Goal: Information Seeking & Learning: Learn about a topic

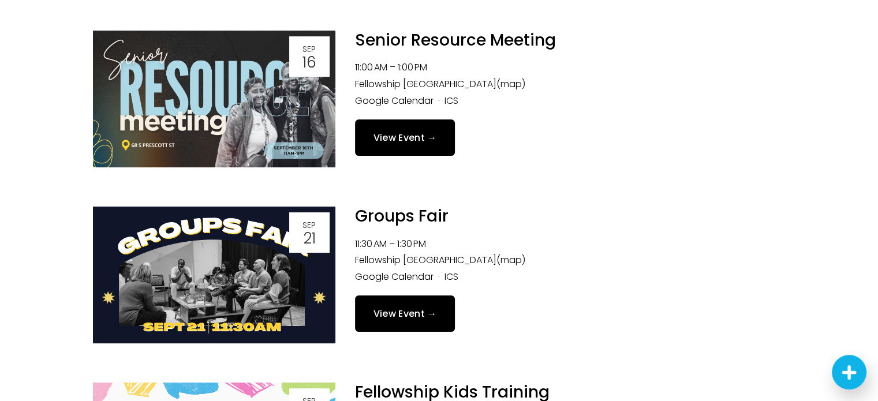
scroll to position [177, 0]
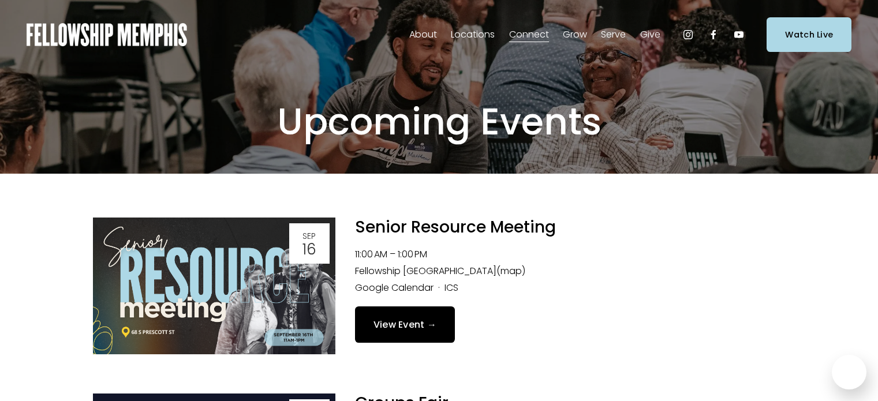
scroll to position [351, 0]
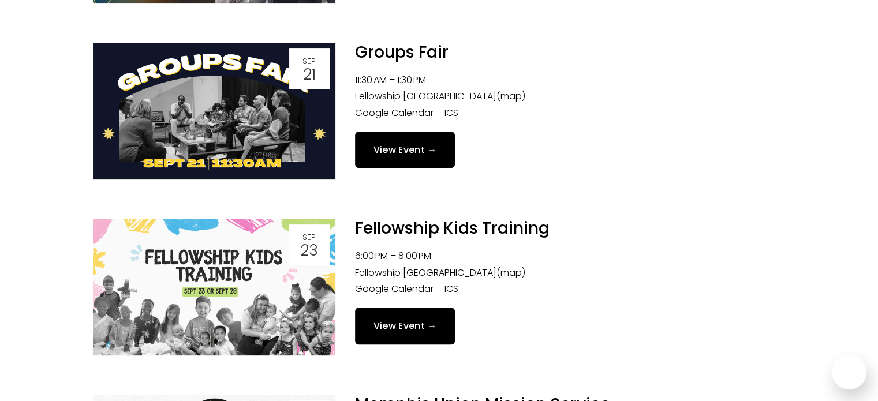
click at [376, 159] on link "View Event →" at bounding box center [405, 150] width 100 height 36
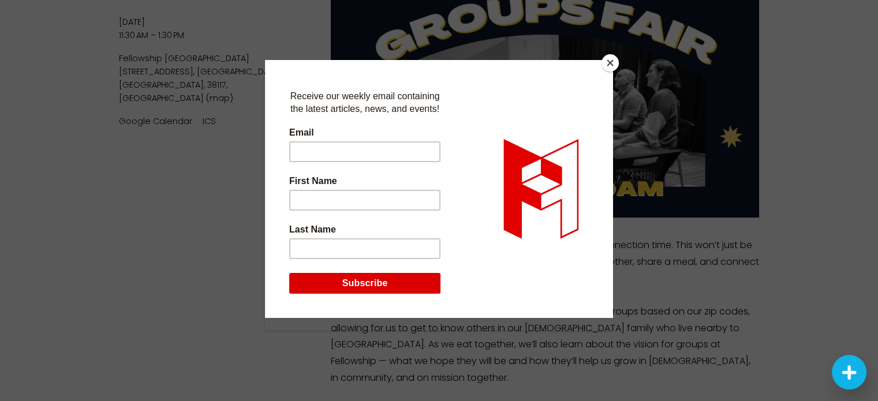
scroll to position [87, 0]
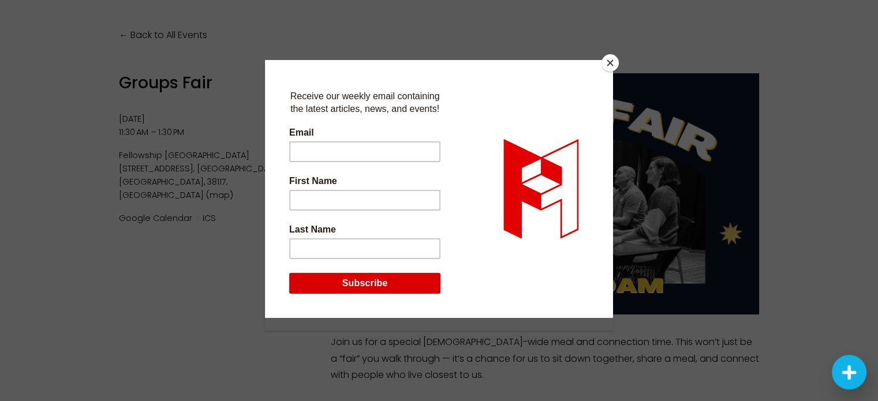
click at [608, 66] on button "Close" at bounding box center [609, 62] width 17 height 17
